Goal: Check status: Check status

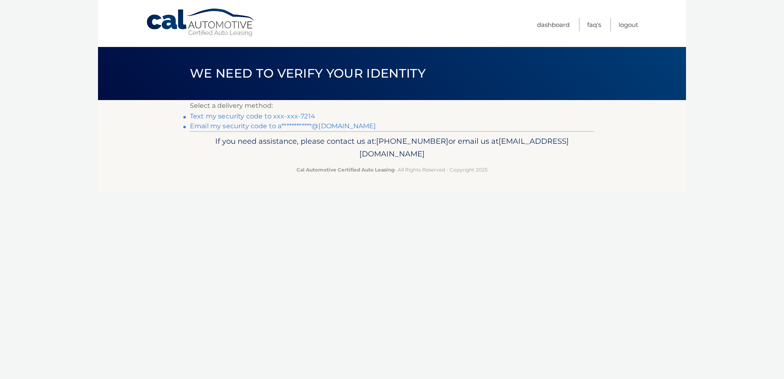
click at [270, 116] on link "Text my security code to xxx-xxx-7214" at bounding box center [252, 116] width 125 height 8
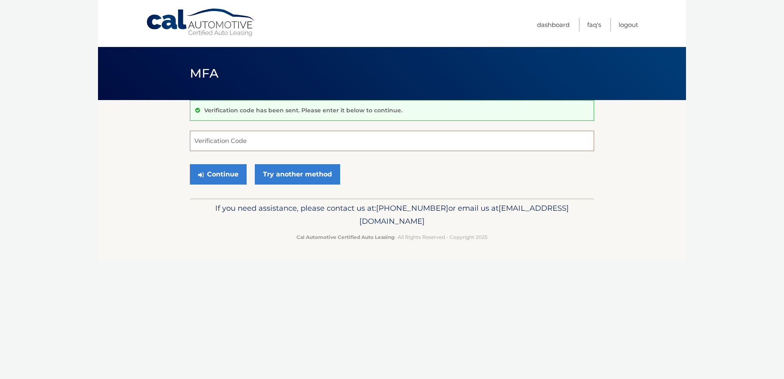
click at [326, 137] on input "Verification Code" at bounding box center [392, 141] width 404 height 20
type input "723706"
click at [190, 164] on button "Continue" at bounding box center [218, 174] width 57 height 20
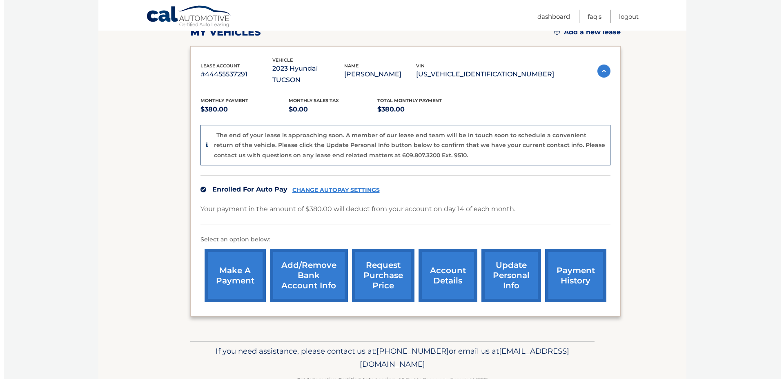
scroll to position [125, 0]
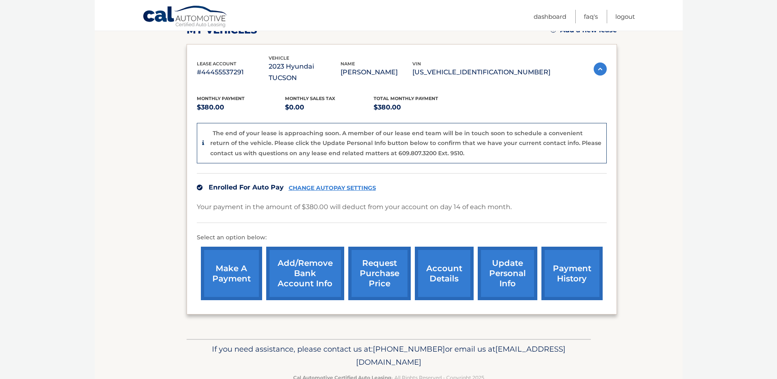
click at [370, 249] on link "request purchase price" at bounding box center [379, 274] width 62 height 54
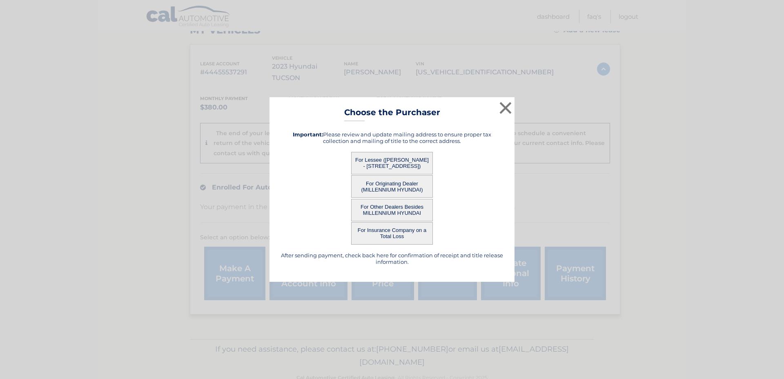
click at [417, 156] on button "For Lessee (ROHITKUMAR PATEL - 10824 64TH AVE, , FOREST HILLS, ny 11375)" at bounding box center [392, 163] width 82 height 22
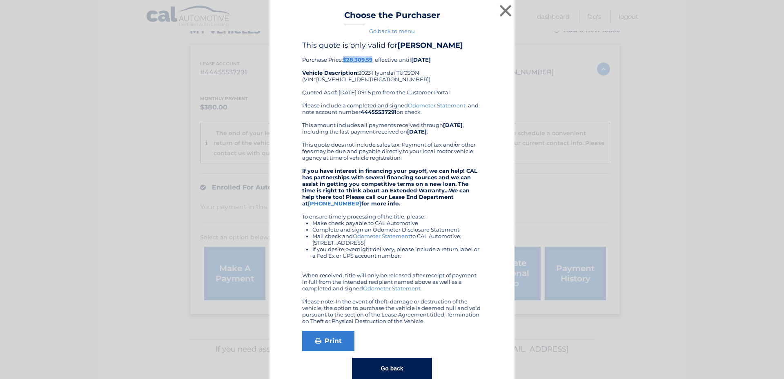
drag, startPoint x: 342, startPoint y: 60, endPoint x: 370, endPoint y: 61, distance: 27.8
click at [370, 61] on b "$28,309.59" at bounding box center [357, 59] width 29 height 7
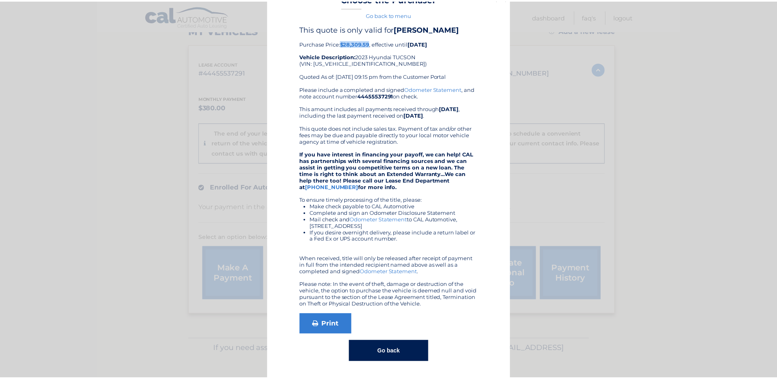
scroll to position [18, 0]
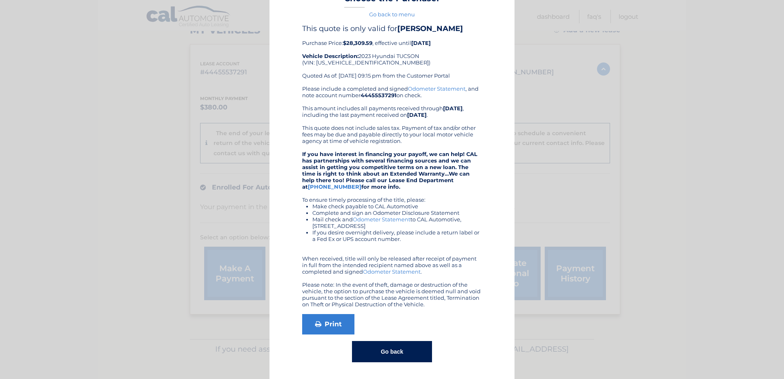
click at [127, 105] on div "× Choose the Purchaser Go back to menu After sending payment, check back here f…" at bounding box center [392, 181] width 778 height 396
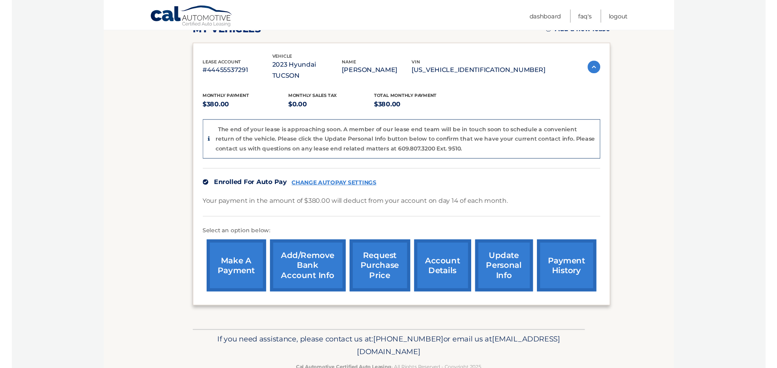
scroll to position [156, 0]
